Goal: Task Accomplishment & Management: Complete application form

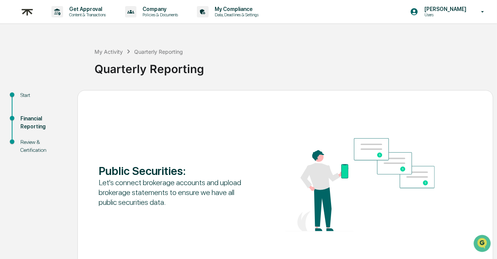
scroll to position [46, 0]
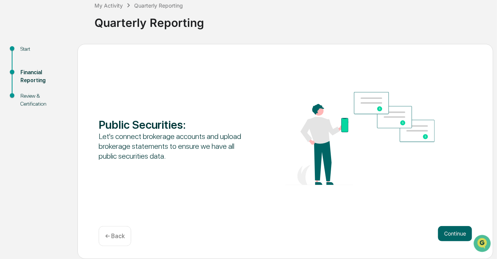
click at [471, 139] on div "Public Securities : Let's connect brokerage accounts and upload brokerage state…" at bounding box center [286, 139] width 374 height 95
click at [453, 179] on div "Public Securities : Let's connect brokerage accounts and upload brokerage state…" at bounding box center [286, 139] width 374 height 95
click at [448, 228] on button "Continue" at bounding box center [455, 233] width 34 height 15
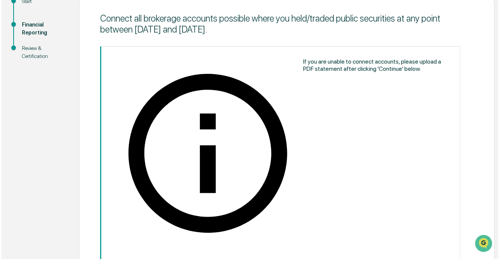
scroll to position [119, 0]
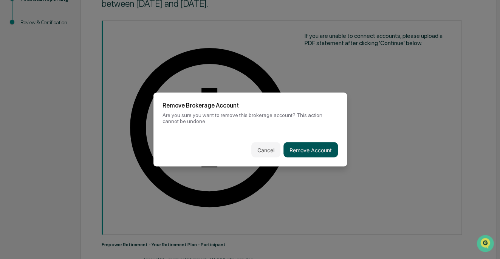
click at [322, 147] on button "Remove Account" at bounding box center [311, 149] width 54 height 15
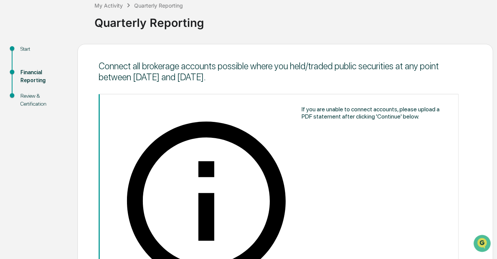
scroll to position [91, 0]
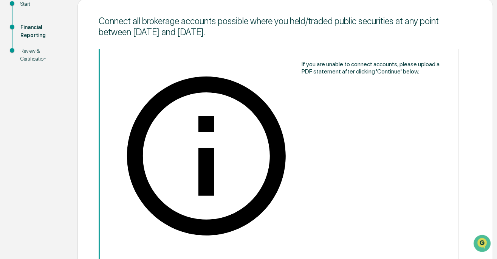
click at [486, 162] on div "Connect all brokerage accounts possible where you held/traded public securities…" at bounding box center [285, 220] width 416 height 442
click at [486, 163] on div "Connect all brokerage accounts possible where you held/traded public securities…" at bounding box center [285, 220] width 416 height 442
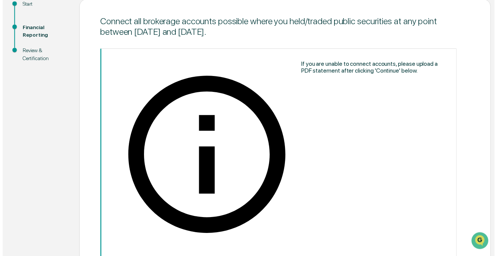
scroll to position [85, 0]
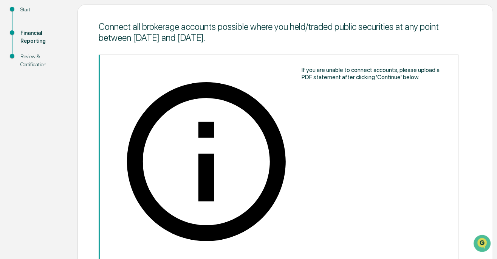
click at [486, 163] on div "Connect all brokerage accounts possible where you held/traded public securities…" at bounding box center [285, 226] width 416 height 442
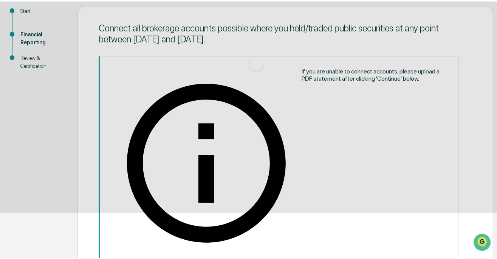
scroll to position [46, 0]
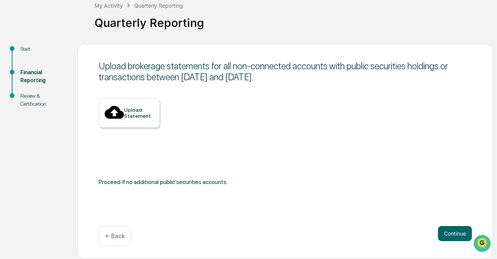
click at [451, 70] on div "Upload brokerage statements for all non-connected accounts with public securiti…" at bounding box center [286, 71] width 374 height 22
click at [454, 67] on div "Upload brokerage statements for all non-connected accounts with public securiti…" at bounding box center [286, 71] width 374 height 22
click at [413, 184] on div "Upload Statement Proceed if no additional public securities accounts." at bounding box center [286, 146] width 374 height 96
click at [447, 234] on button "Continue" at bounding box center [455, 233] width 34 height 15
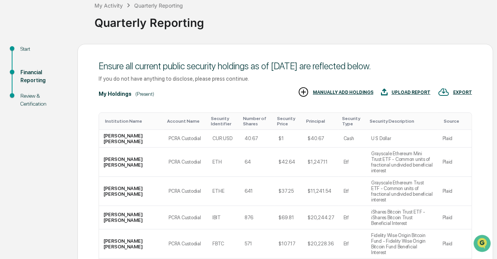
click at [486, 151] on div "Ensure all current public security holdings as of [DATE] are reflected below. I…" at bounding box center [285, 260] width 416 height 433
click at [486, 152] on div "Ensure all current public security holdings as of [DATE] are reflected below. I…" at bounding box center [285, 260] width 416 height 433
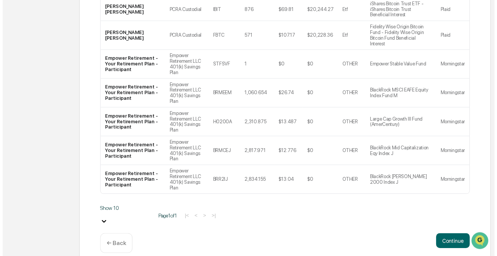
scroll to position [251, 0]
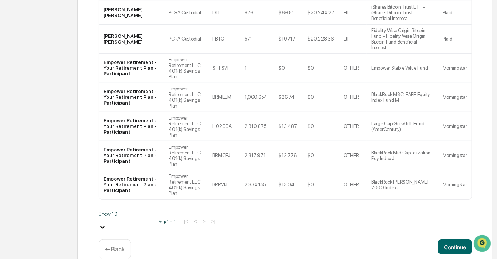
click at [489, 149] on div "Ensure all current public security holdings as of [DATE] are reflected below. I…" at bounding box center [285, 55] width 416 height 433
click at [448, 239] on button "Continue" at bounding box center [455, 246] width 34 height 15
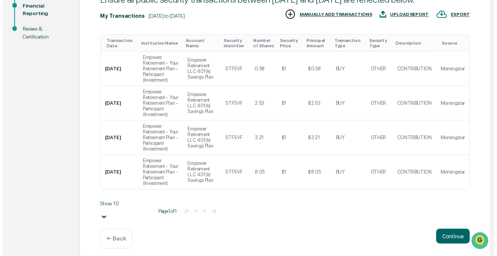
scroll to position [137, 0]
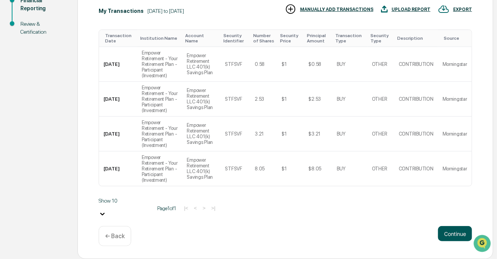
click at [448, 241] on button "Continue" at bounding box center [455, 233] width 34 height 15
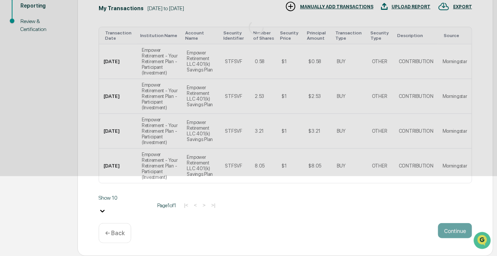
scroll to position [70, 0]
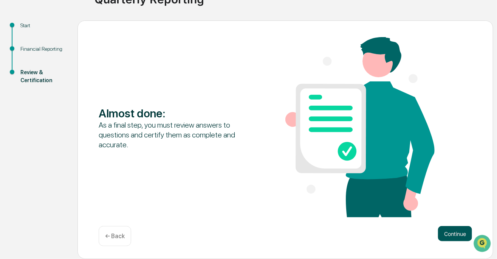
click at [445, 235] on button "Continue" at bounding box center [455, 233] width 34 height 15
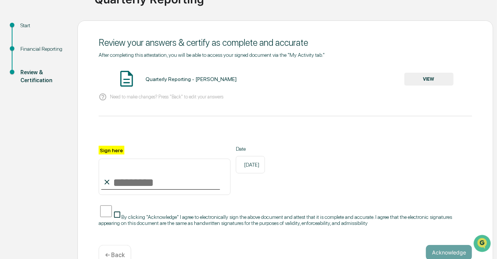
click at [139, 179] on input "Sign here" at bounding box center [165, 176] width 132 height 36
type input "**********"
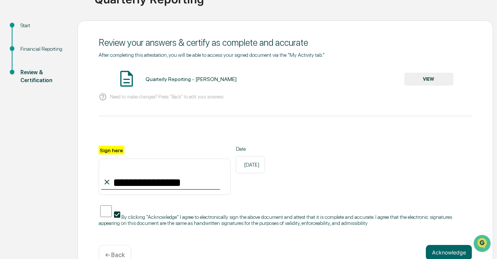
click at [422, 81] on button "VIEW" at bounding box center [429, 79] width 49 height 13
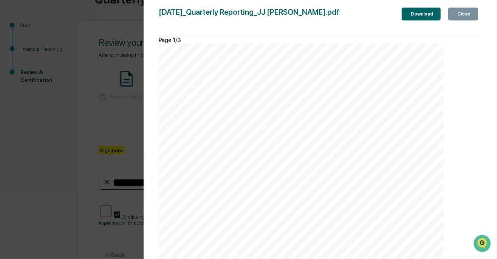
click at [409, 11] on div "Download" at bounding box center [421, 13] width 24 height 5
click at [99, 117] on div "Version History [DATE] 05:48 PM [PERSON_NAME] [DATE]_Quarterly Reporting_JJ [PE…" at bounding box center [248, 129] width 497 height 259
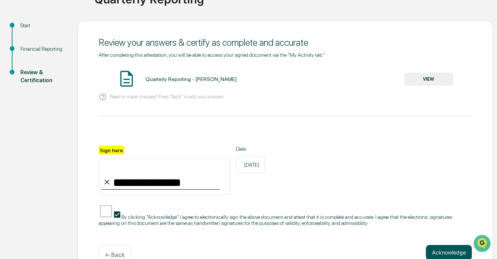
click at [446, 245] on button "Acknowledge" at bounding box center [449, 252] width 46 height 15
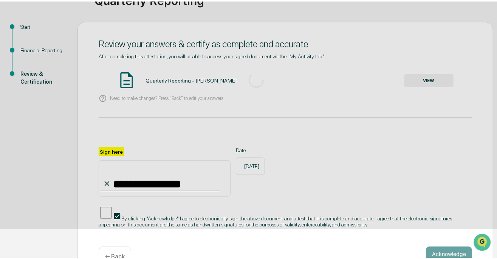
scroll to position [46, 0]
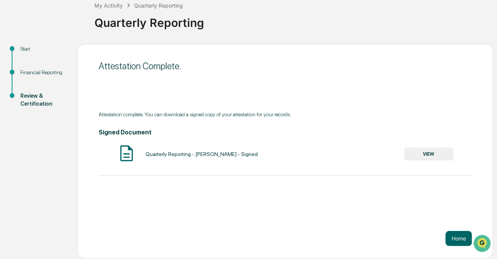
click at [436, 151] on button "VIEW" at bounding box center [429, 153] width 49 height 13
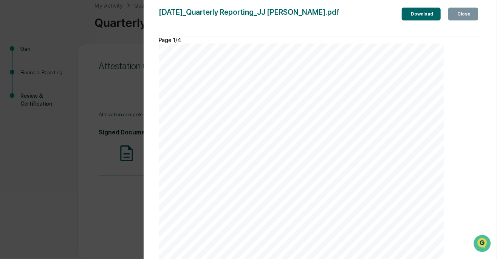
click at [428, 17] on button "Download" at bounding box center [421, 14] width 39 height 13
click at [468, 16] on div "Close" at bounding box center [463, 13] width 15 height 5
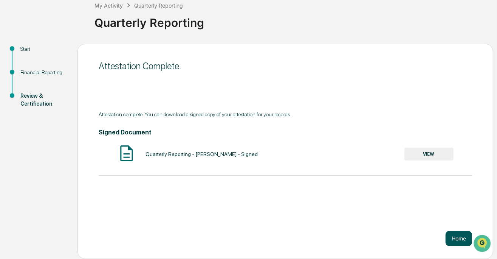
click at [452, 238] on button "Home" at bounding box center [459, 238] width 26 height 15
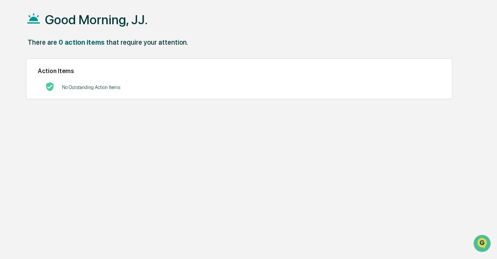
click at [455, 82] on div "Good Morning, JJ. There are 0 action items that require your attention. Action …" at bounding box center [250, 129] width 470 height 259
click at [452, 75] on div "Action Items No Outstanding Action Items" at bounding box center [239, 78] width 426 height 41
click at [470, 71] on div "Good Morning, JJ. There are 0 action items that require your attention. Action …" at bounding box center [250, 129] width 470 height 259
click at [470, 72] on div "Good Morning, JJ. There are 0 action items that require your attention. Action …" at bounding box center [250, 129] width 470 height 259
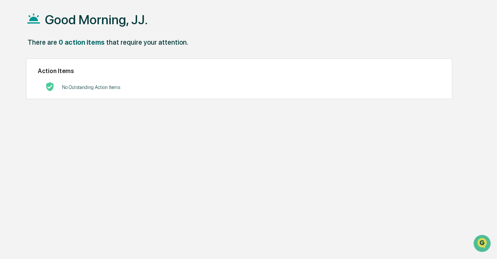
click at [470, 72] on div "Good Morning, JJ. There are 0 action items that require your attention. Action …" at bounding box center [250, 129] width 470 height 259
click at [470, 73] on div "Good Morning, JJ. There are 0 action items that require your attention. Action …" at bounding box center [250, 129] width 470 height 259
click at [470, 74] on div "Good Morning, JJ. There are 0 action items that require your attention. Action …" at bounding box center [250, 129] width 470 height 259
click at [470, 75] on div "Good Morning, JJ. There are 0 action items that require your attention. Action …" at bounding box center [250, 129] width 470 height 259
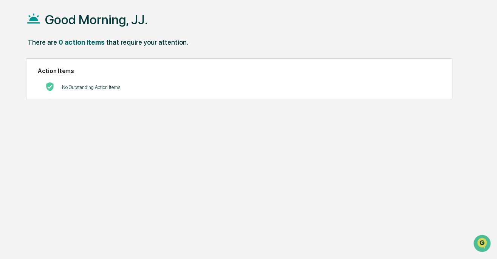
click at [470, 77] on div "Good Morning, JJ. There are 0 action items that require your attention. Action …" at bounding box center [250, 129] width 470 height 259
